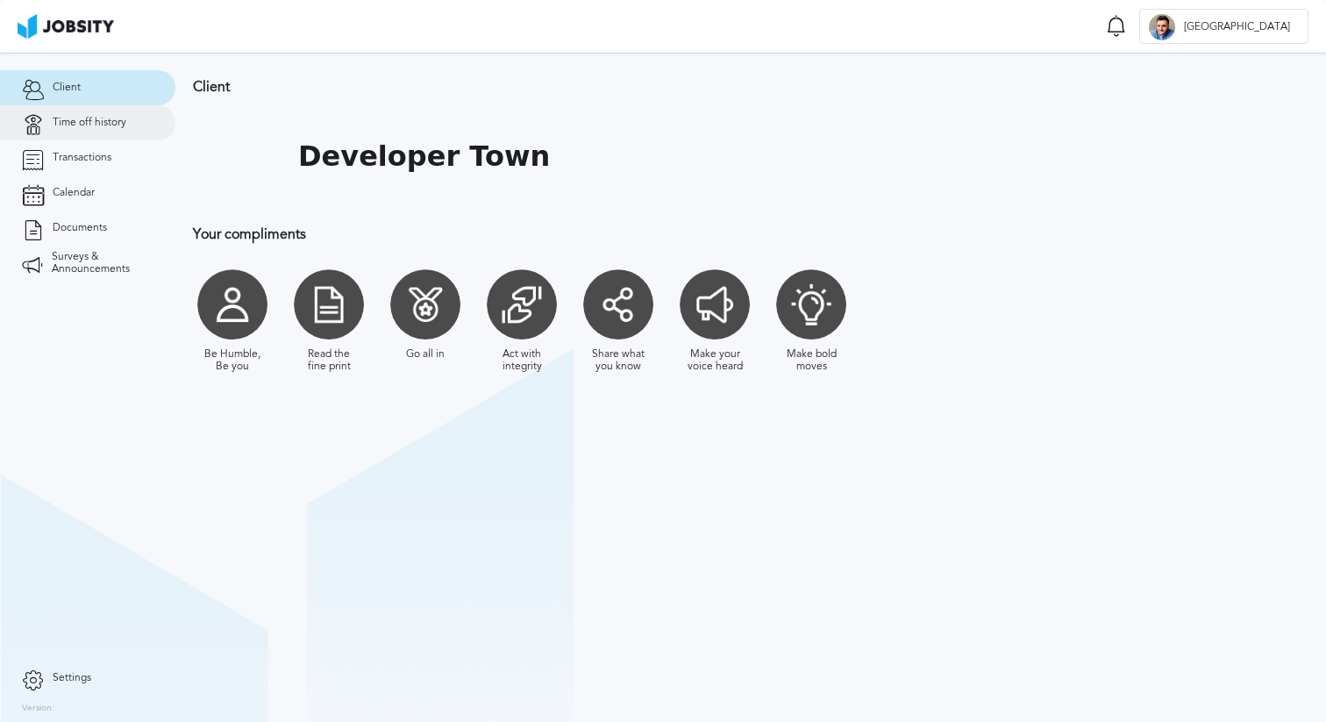
click at [75, 119] on span "Time off history" at bounding box center [90, 123] width 74 height 12
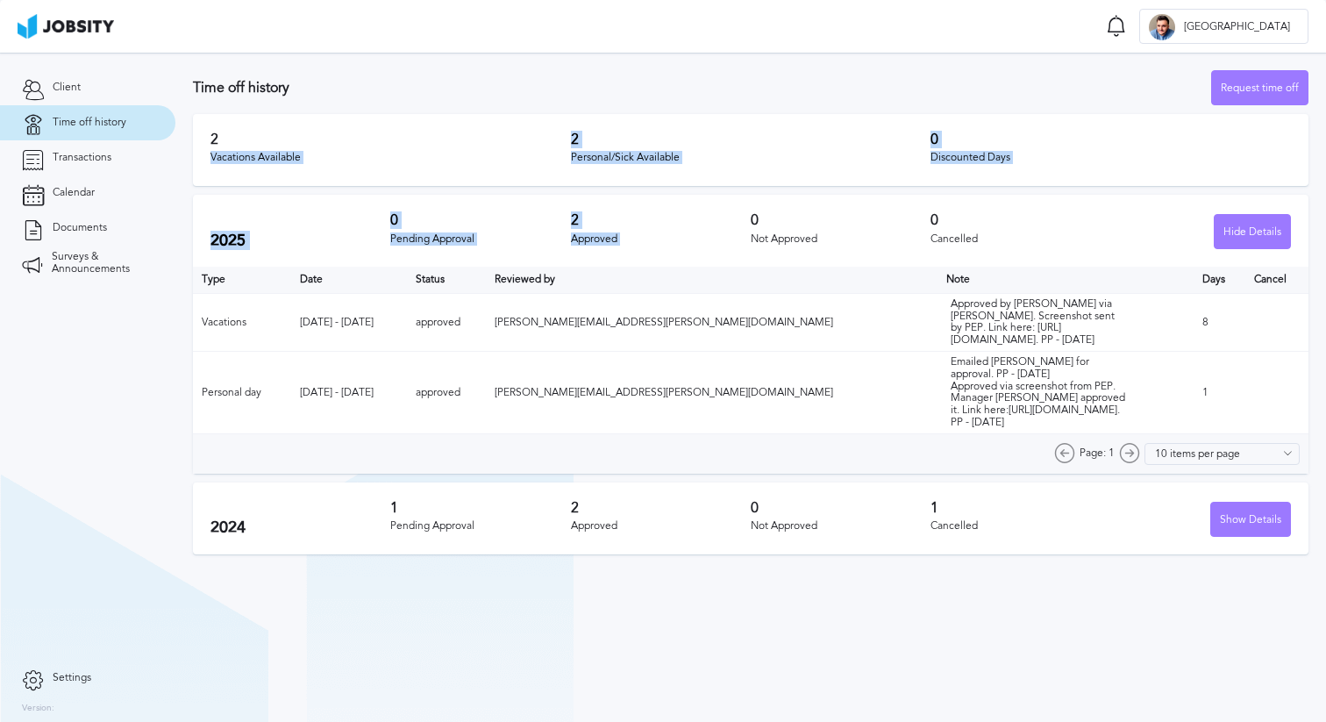
drag, startPoint x: 556, startPoint y: 138, endPoint x: 802, endPoint y: 194, distance: 252.7
click at [802, 194] on section "Time off history Request time off 2 Vacations Available 2 Personal/Sick Availab…" at bounding box center [750, 308] width 1150 height 510
click at [728, 148] on div "2 Personal/Sick Available" at bounding box center [751, 150] width 360 height 37
drag, startPoint x: 693, startPoint y: 161, endPoint x: 565, endPoint y: 120, distance: 134.5
click at [565, 120] on div "2 Vacations Available 2 Personal/Sick Available 0 Discounted Days" at bounding box center [750, 150] width 1115 height 72
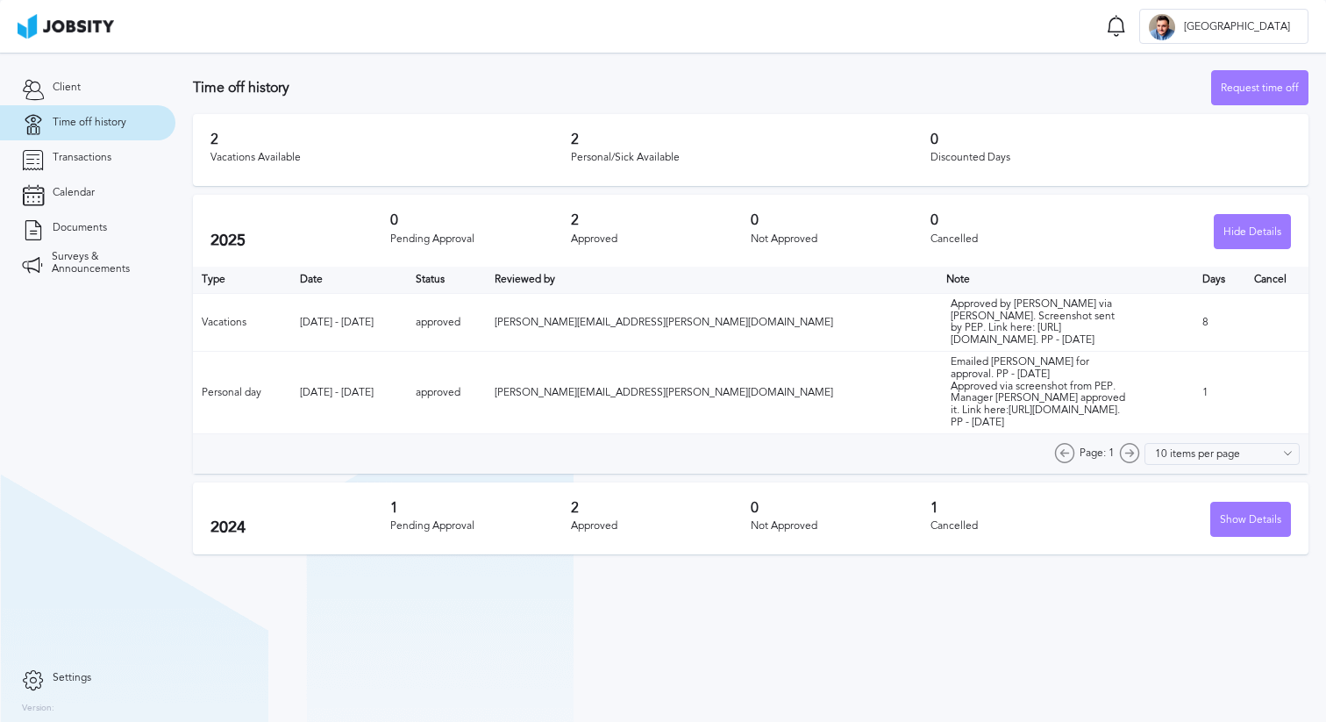
click at [573, 136] on h3 "2" at bounding box center [751, 140] width 360 height 16
drag, startPoint x: 566, startPoint y: 219, endPoint x: 596, endPoint y: 242, distance: 38.2
click at [596, 242] on div "2025 0 Pending Approval 2 Approved 0 Not Approved 0 Cancelled Hide Details" at bounding box center [750, 231] width 1115 height 72
click at [596, 242] on div "Approved" at bounding box center [661, 239] width 180 height 12
